Goal: Communication & Community: Answer question/provide support

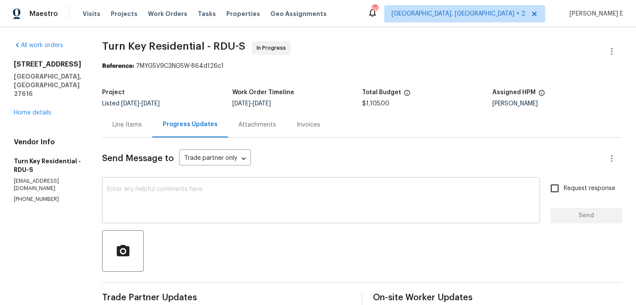
click at [341, 206] on textarea at bounding box center [320, 201] width 427 height 30
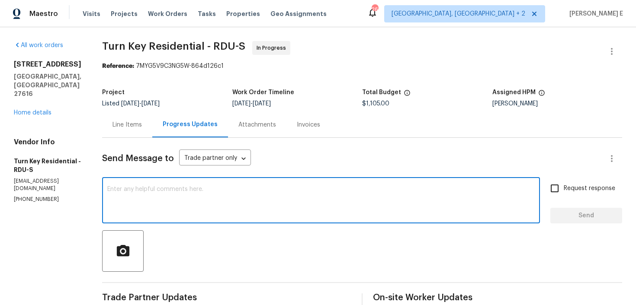
paste textarea "Just checking in—are we still on track with this work order [DATE]?"
type textarea "Just checking in—are we still on track with this work order [DATE]?"
click at [558, 191] on input "Request response" at bounding box center [554, 188] width 18 height 18
checkbox input "true"
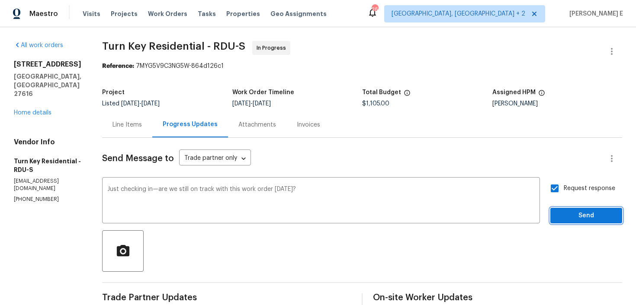
click at [571, 212] on span "Send" at bounding box center [586, 216] width 58 height 11
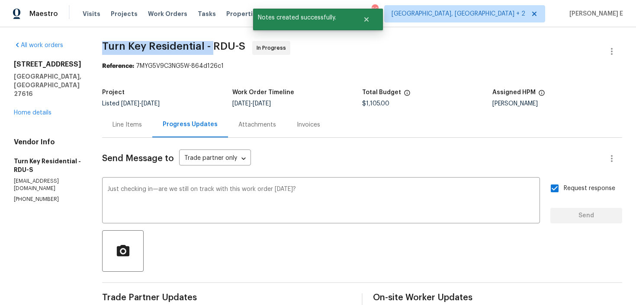
drag, startPoint x: 122, startPoint y: 48, endPoint x: 231, endPoint y: 43, distance: 109.5
copy span "Turn Key Residential -"
